Goal: Find specific page/section: Find specific page/section

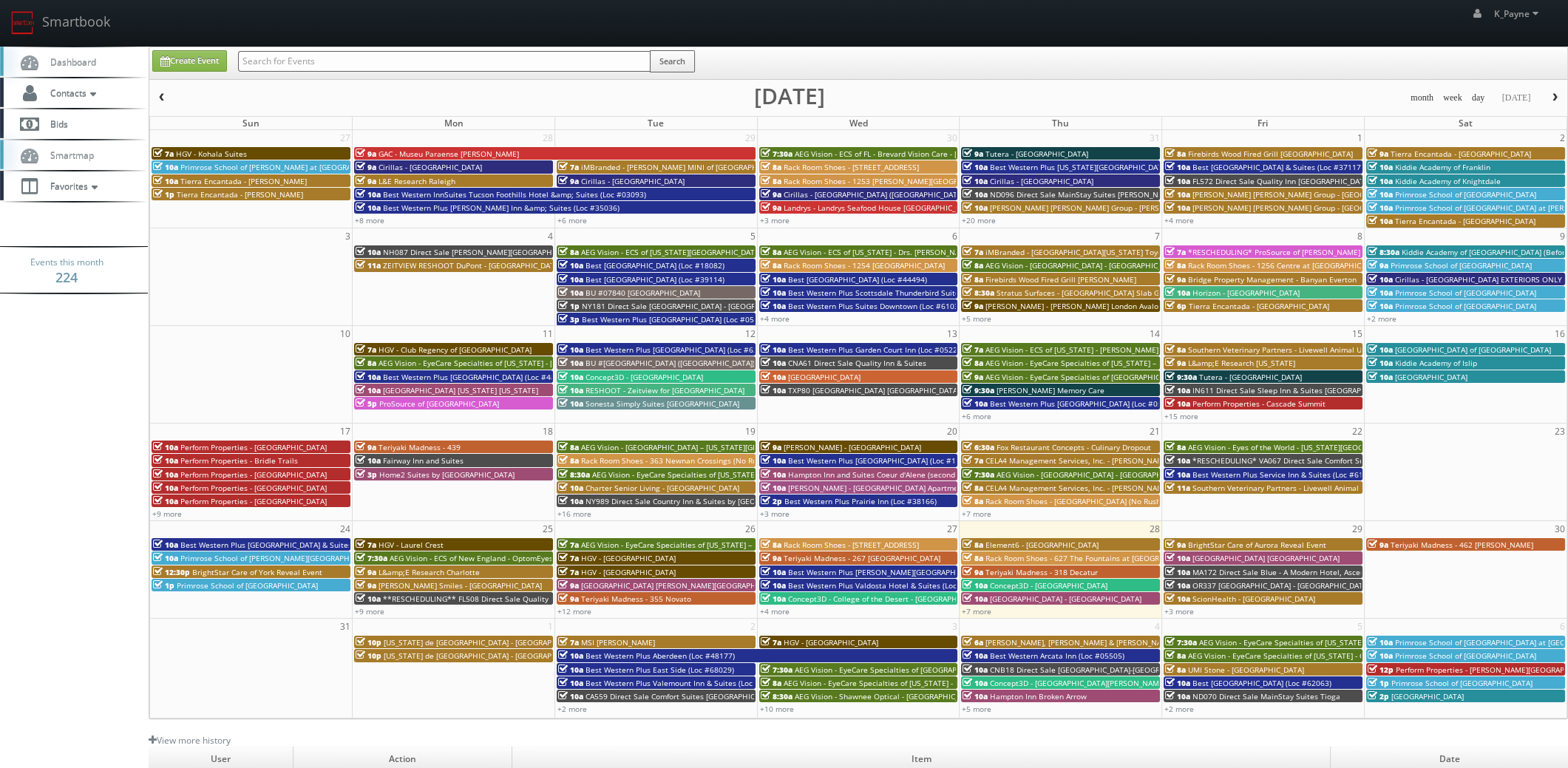
click at [419, 63] on input "text" at bounding box center [444, 61] width 412 height 21
type input "culinary"
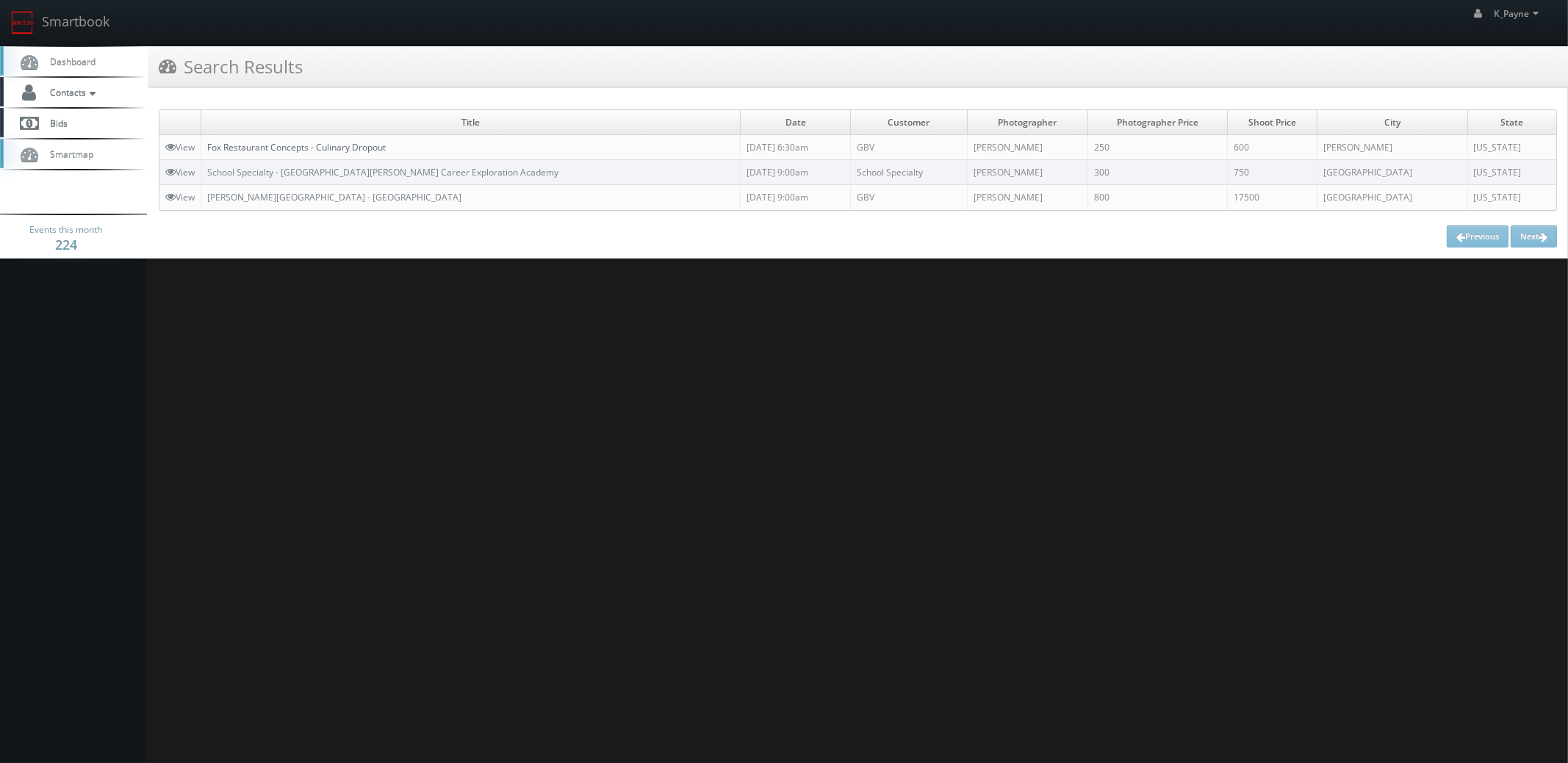
click at [372, 148] on link "Fox Restaurant Concepts - Culinary Dropout" at bounding box center [296, 147] width 178 height 12
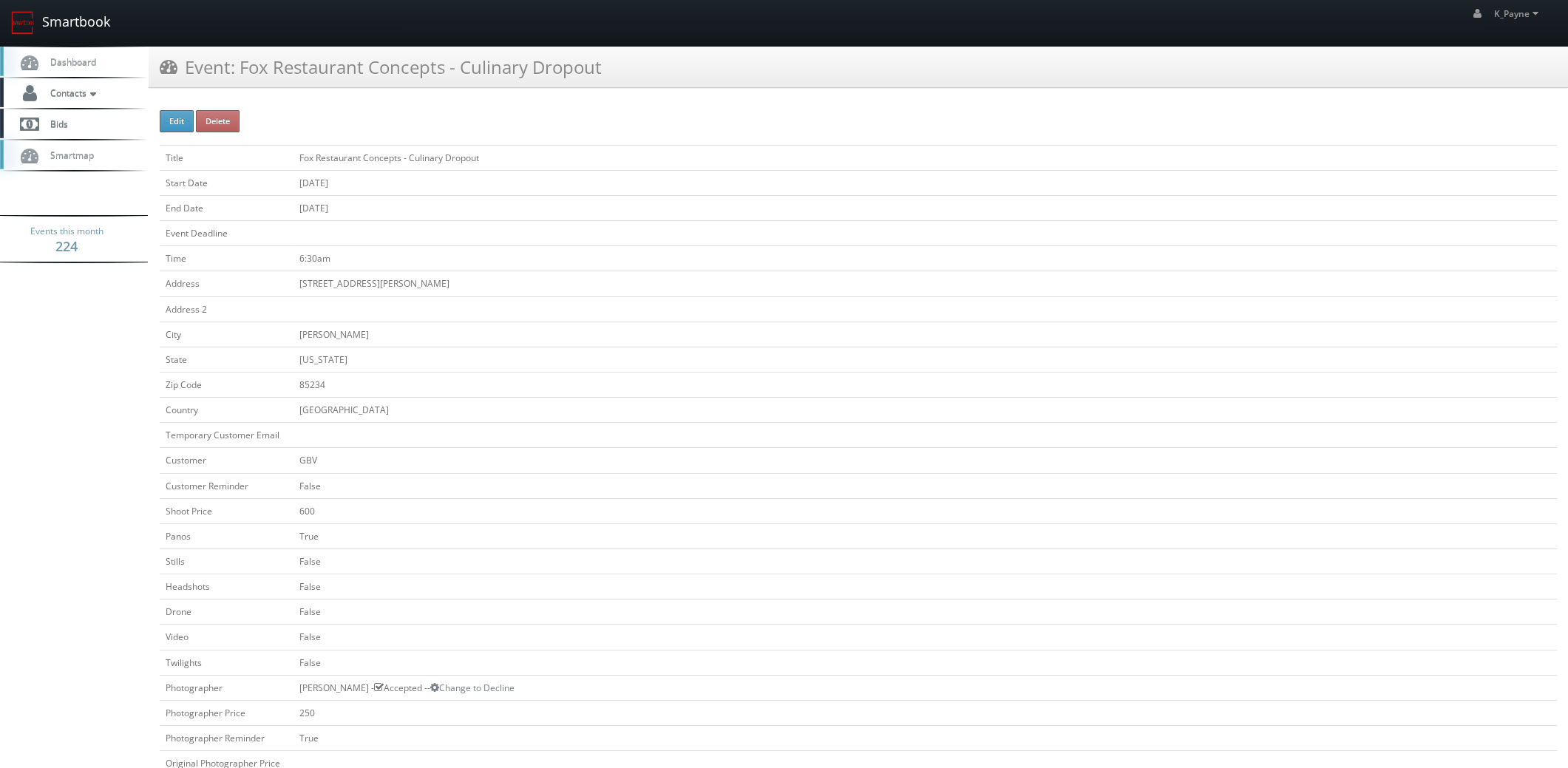
click at [79, 12] on link "Smartbook" at bounding box center [61, 23] width 121 height 46
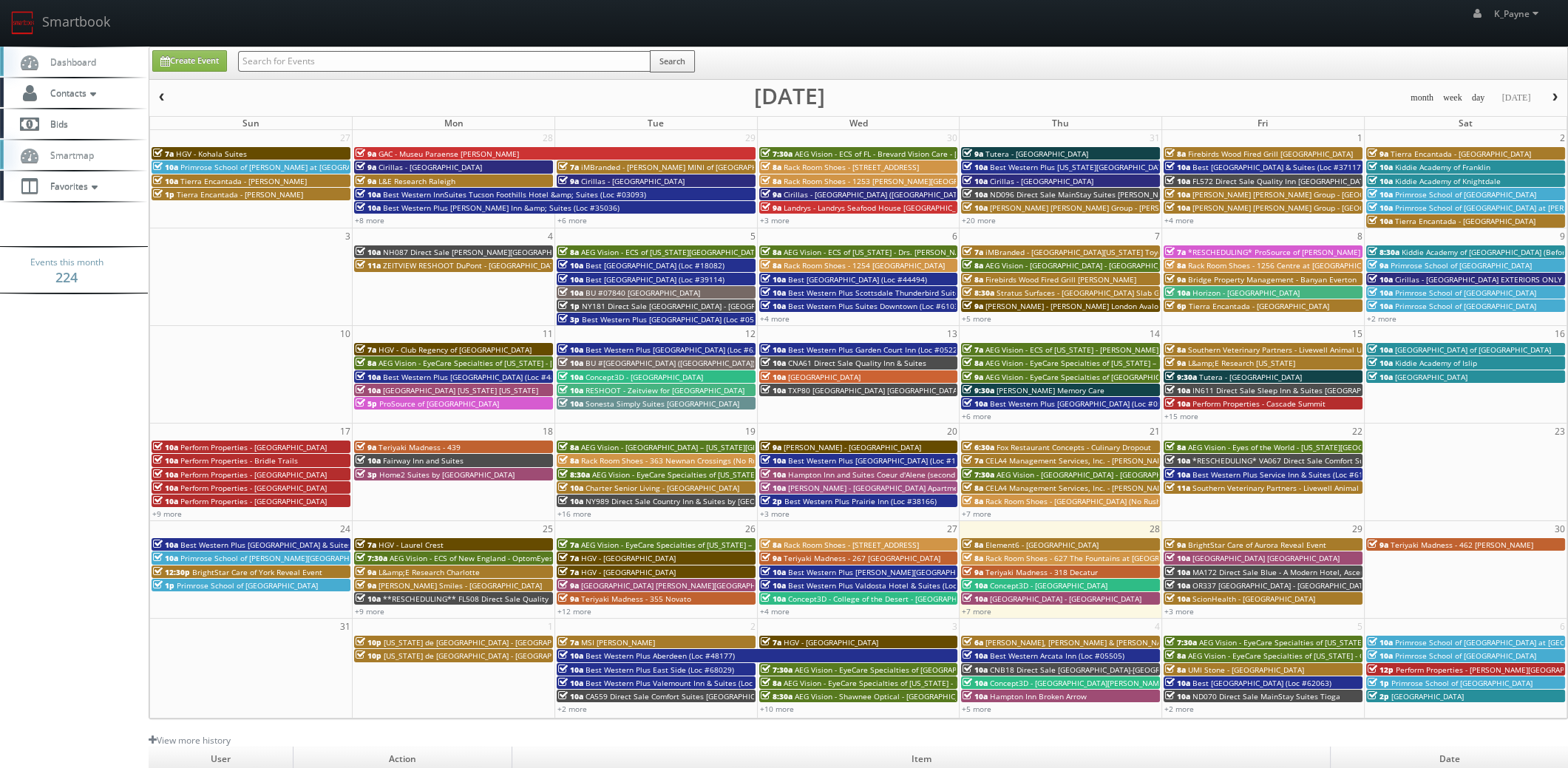
click at [281, 62] on input "text" at bounding box center [444, 61] width 412 height 21
type input "islip"
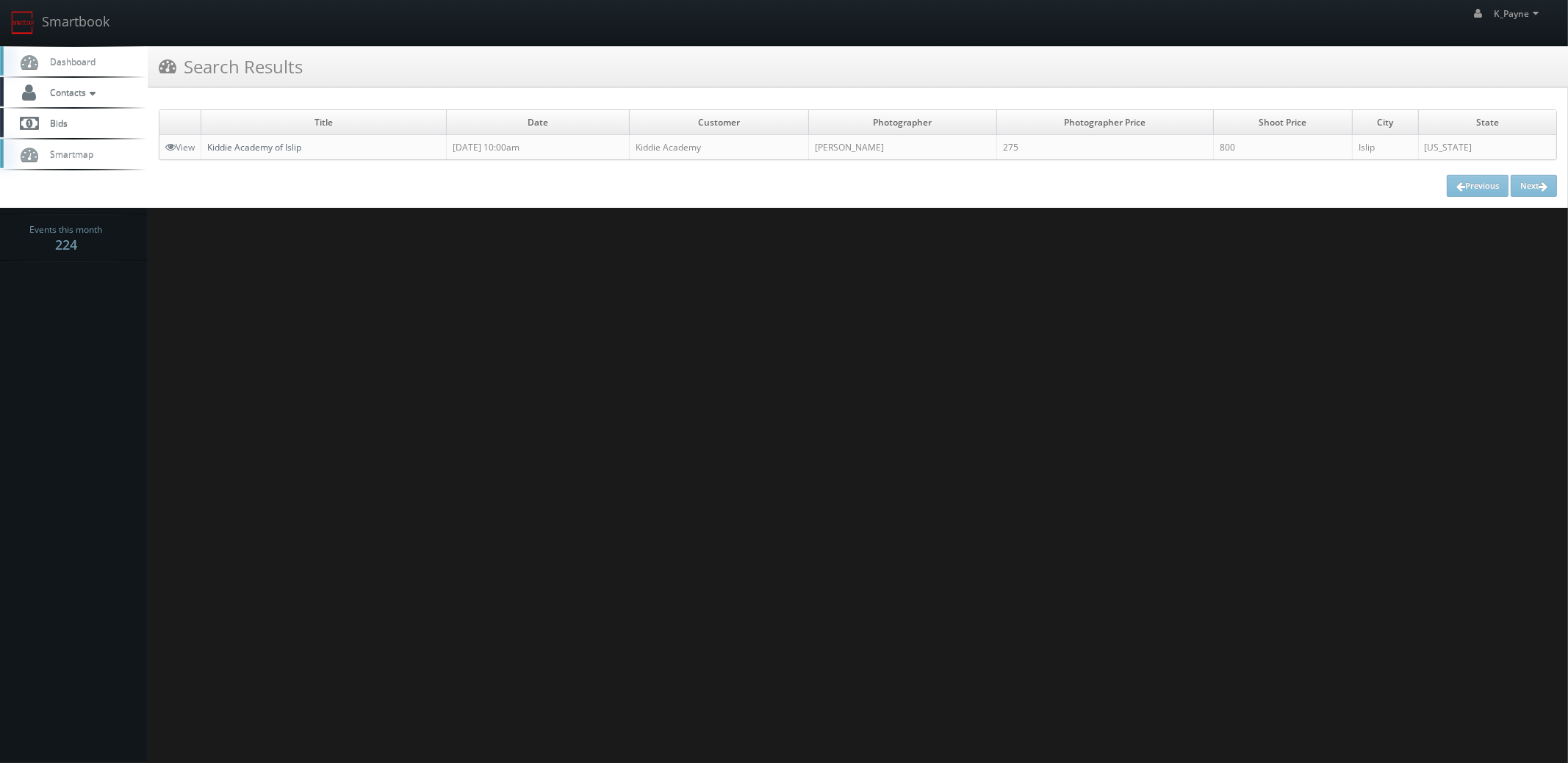
click at [272, 146] on link "Kiddie Academy of Islip" at bounding box center [255, 147] width 94 height 12
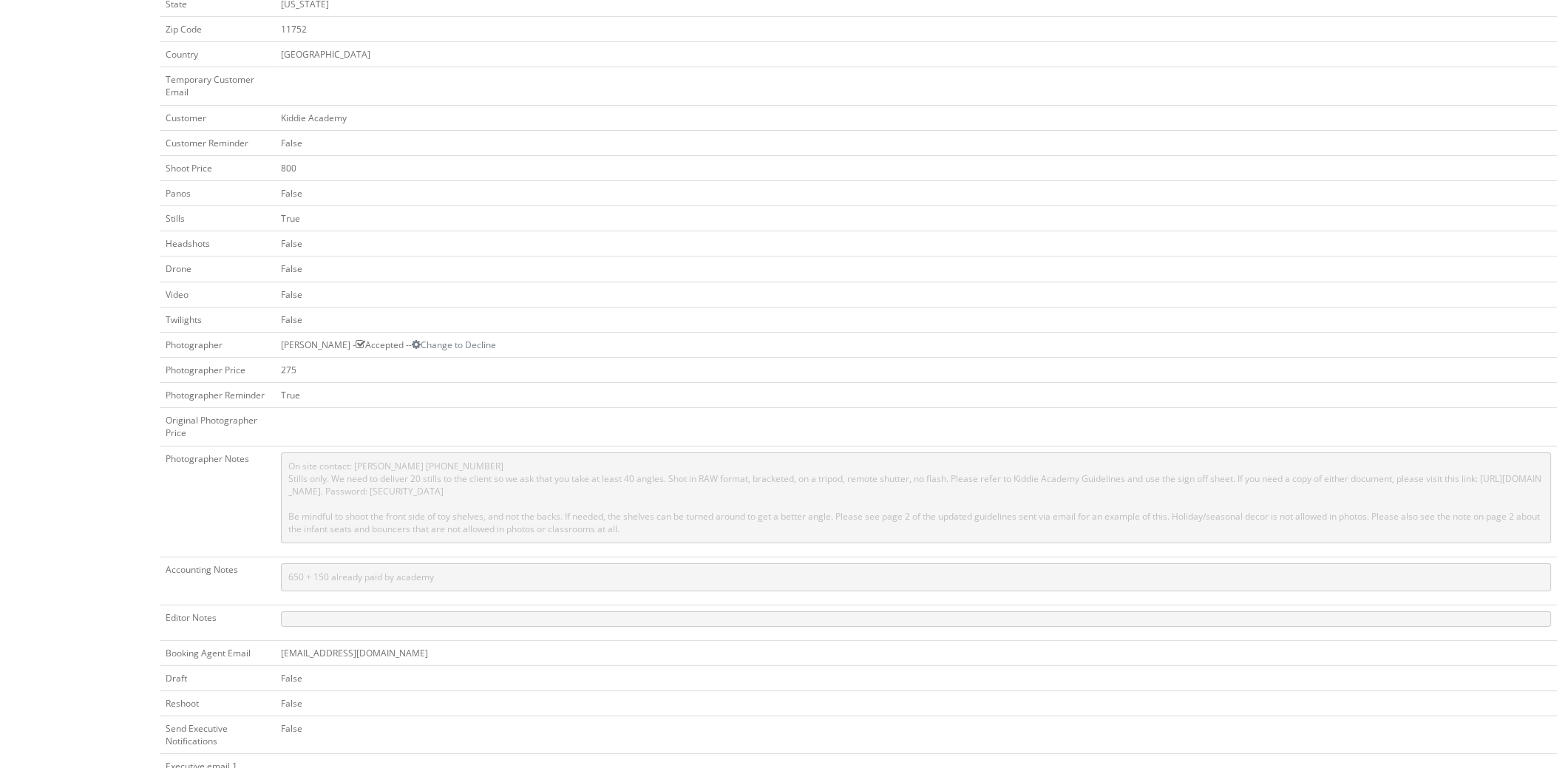
scroll to position [369, 0]
